Goal: Find specific page/section: Find specific page/section

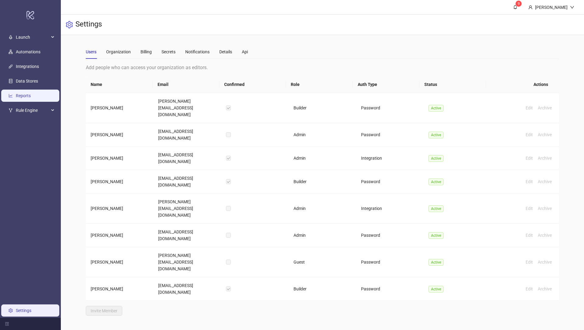
click at [31, 94] on link "Reports" at bounding box center [23, 95] width 15 height 5
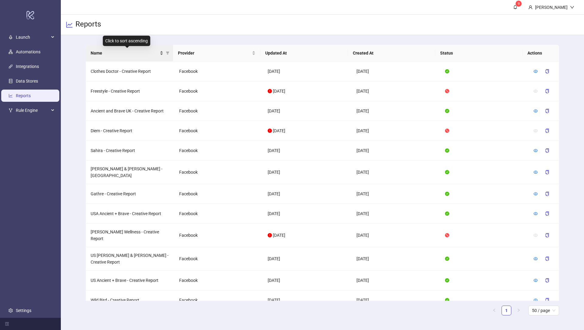
click at [125, 54] on span "Name" at bounding box center [125, 53] width 68 height 7
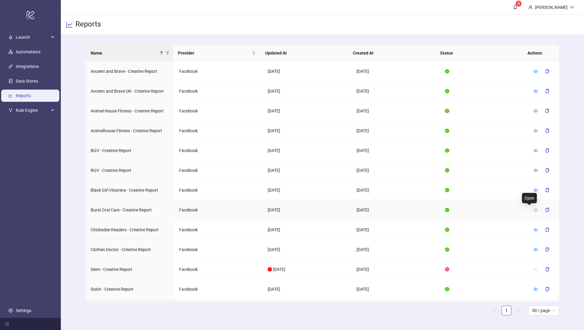
click at [534, 208] on icon "eye" at bounding box center [536, 209] width 4 height 3
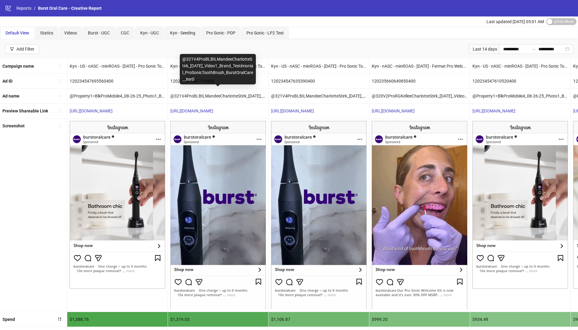
click at [212, 112] on div "[URL][DOMAIN_NAME]" at bounding box center [218, 110] width 100 height 15
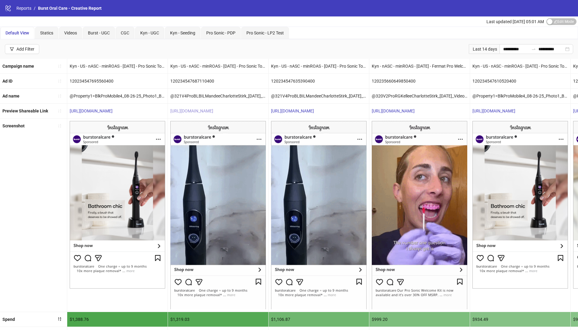
click at [213, 110] on link "[URL][DOMAIN_NAME]" at bounding box center [191, 110] width 43 height 5
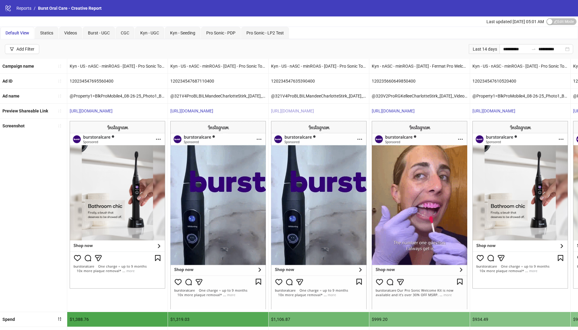
click at [306, 110] on link "[URL][DOMAIN_NAME]" at bounding box center [292, 110] width 43 height 5
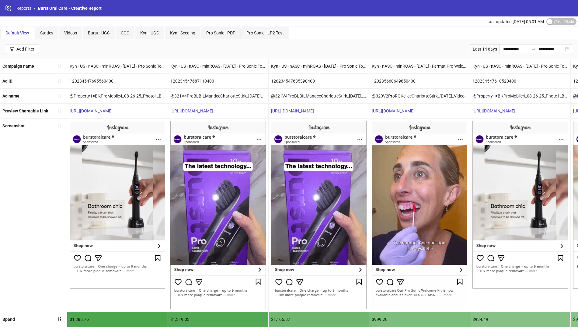
click at [196, 216] on img at bounding box center [218, 215] width 96 height 188
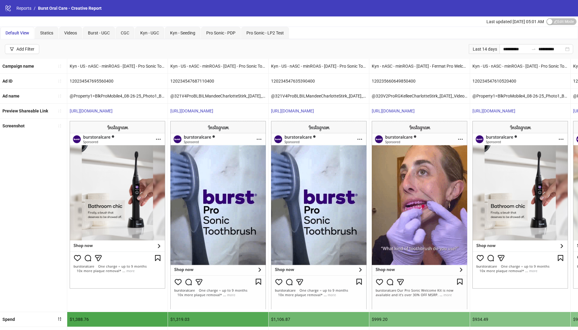
click at [219, 213] on img at bounding box center [218, 215] width 96 height 188
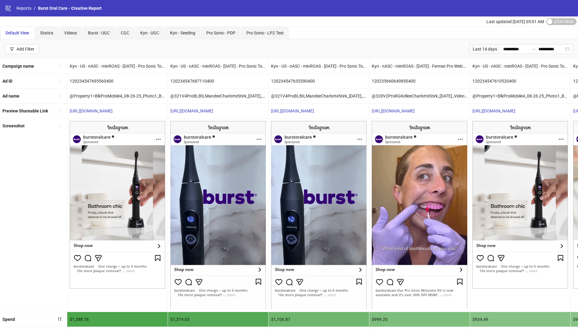
click at [219, 213] on img at bounding box center [218, 215] width 96 height 188
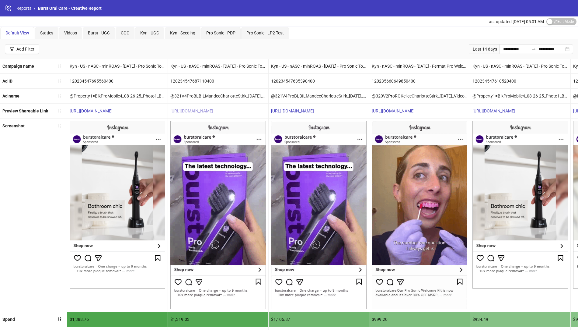
click at [213, 108] on link "[URL][DOMAIN_NAME]" at bounding box center [191, 110] width 43 height 5
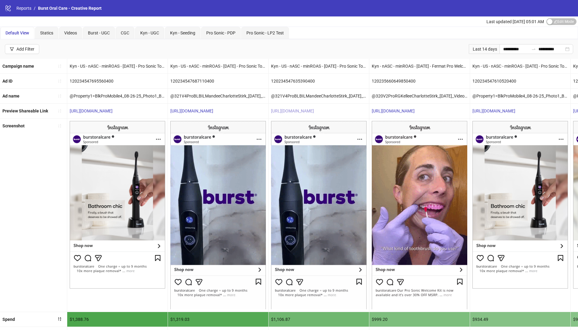
click at [310, 108] on link "[URL][DOMAIN_NAME]" at bounding box center [292, 110] width 43 height 5
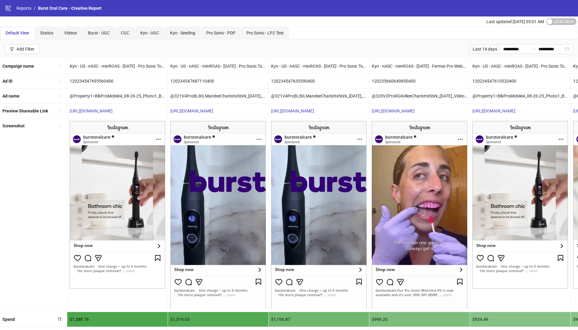
click at [430, 221] on img at bounding box center [420, 215] width 96 height 188
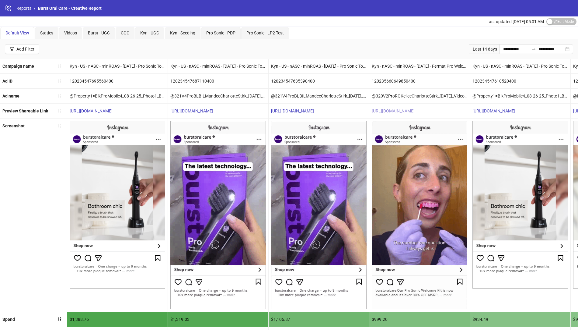
click at [415, 110] on link "[URL][DOMAIN_NAME]" at bounding box center [393, 110] width 43 height 5
